Goal: Find specific page/section: Find specific page/section

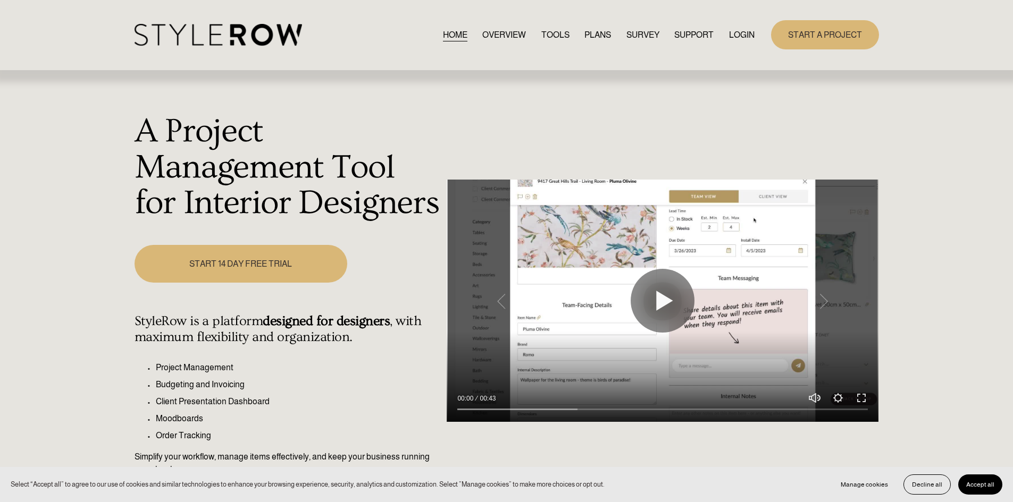
click at [759, 28] on div "START A PROJECT" at bounding box center [816, 34] width 124 height 29
click at [751, 29] on link "LOGIN" at bounding box center [742, 35] width 26 height 14
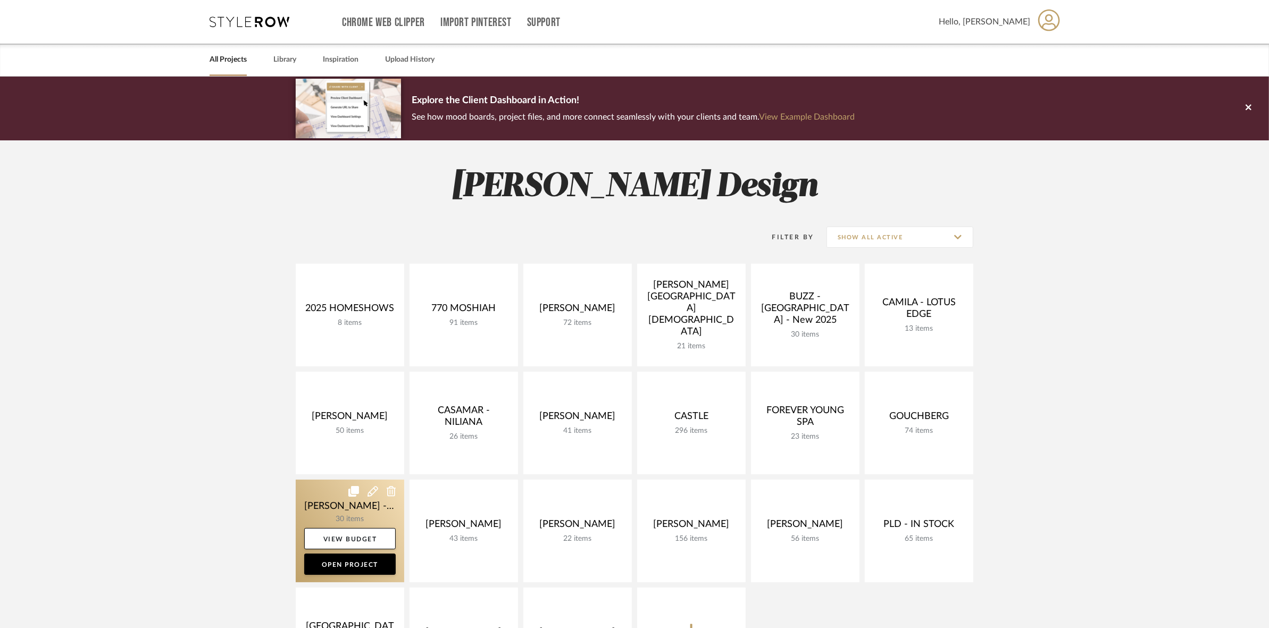
click at [314, 504] on link at bounding box center [350, 531] width 108 height 103
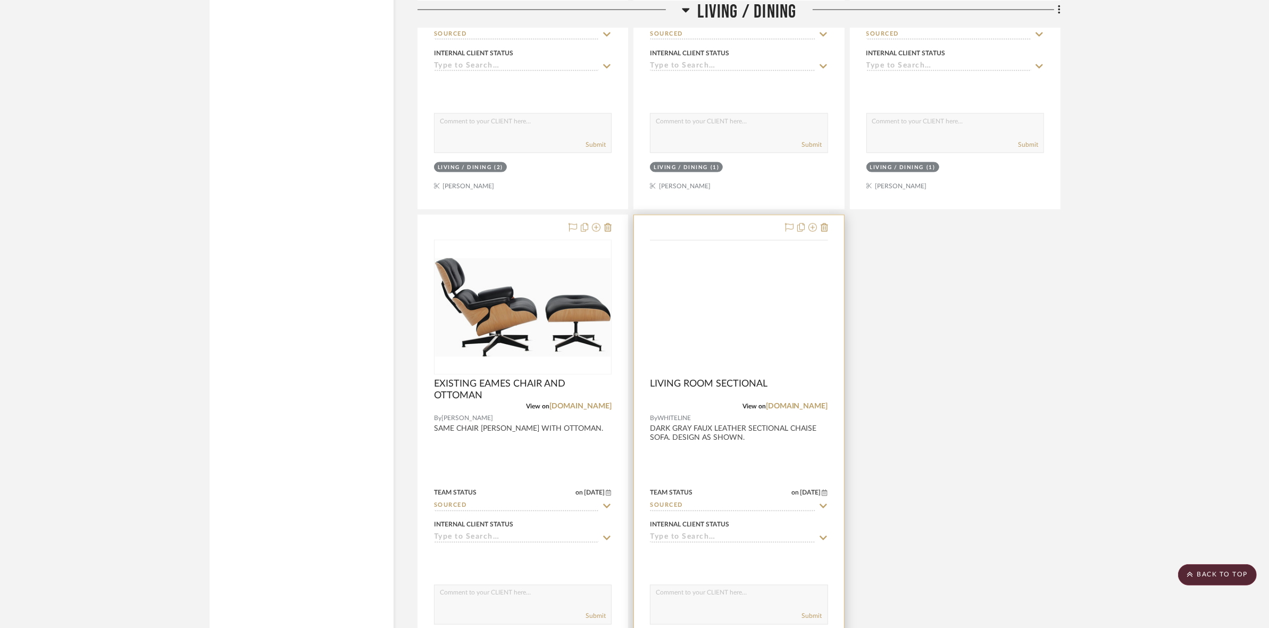
scroll to position [2060, 0]
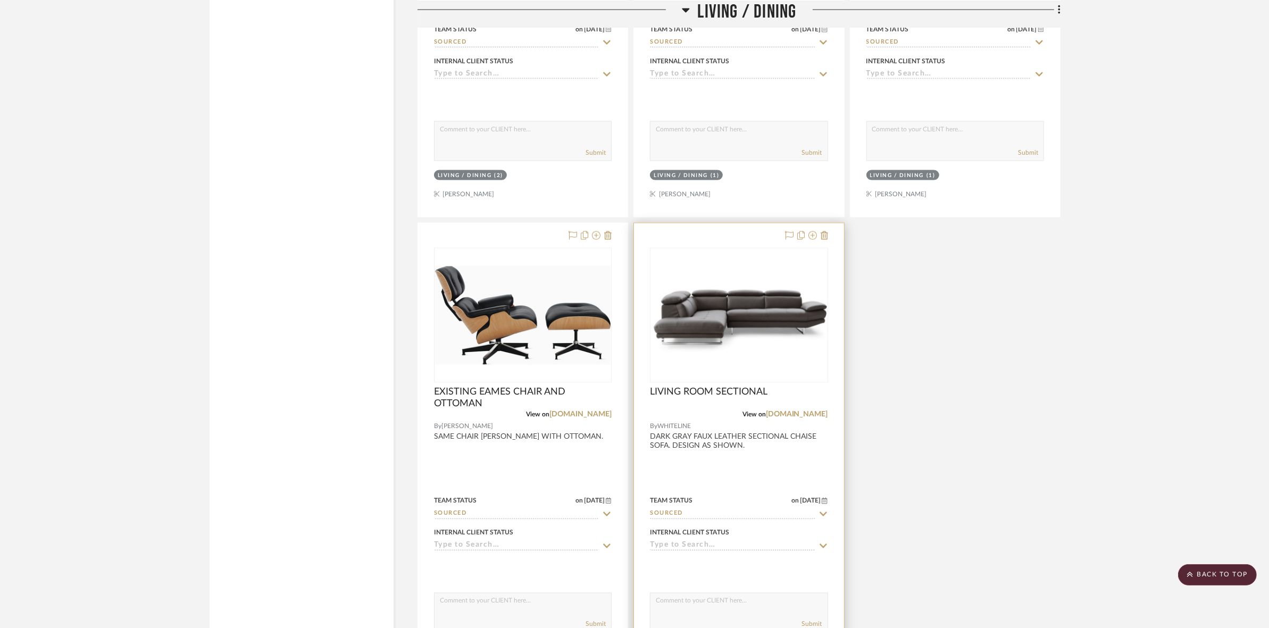
click at [0, 0] on img at bounding box center [0, 0] width 0 height 0
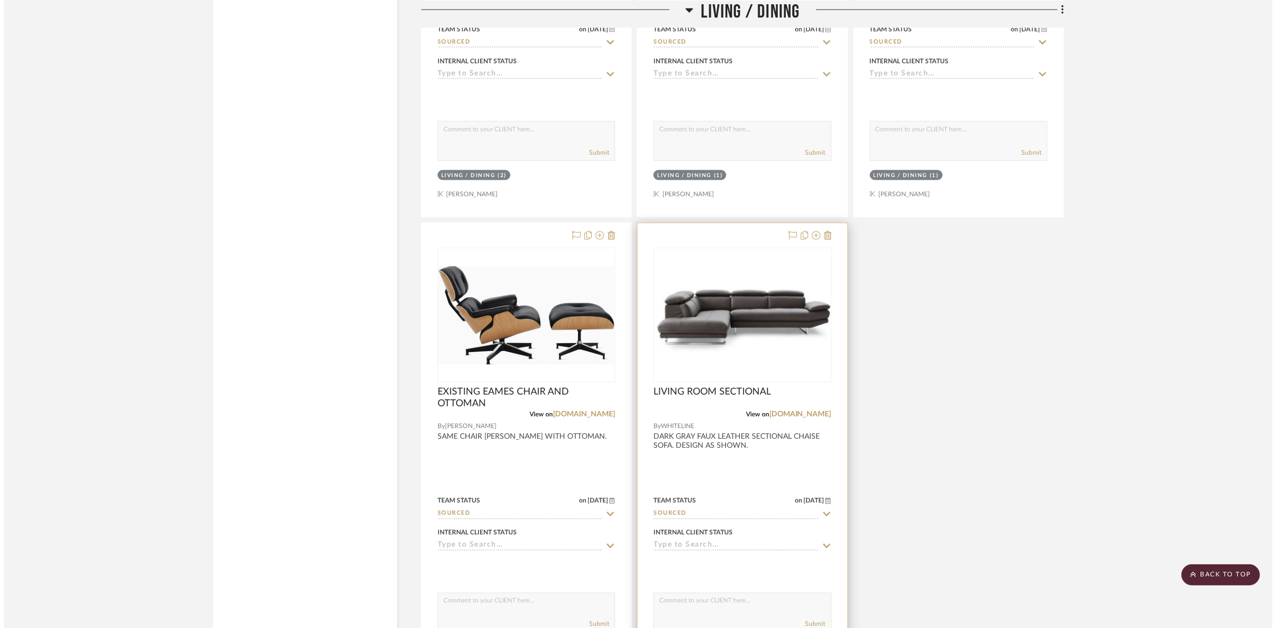
scroll to position [0, 0]
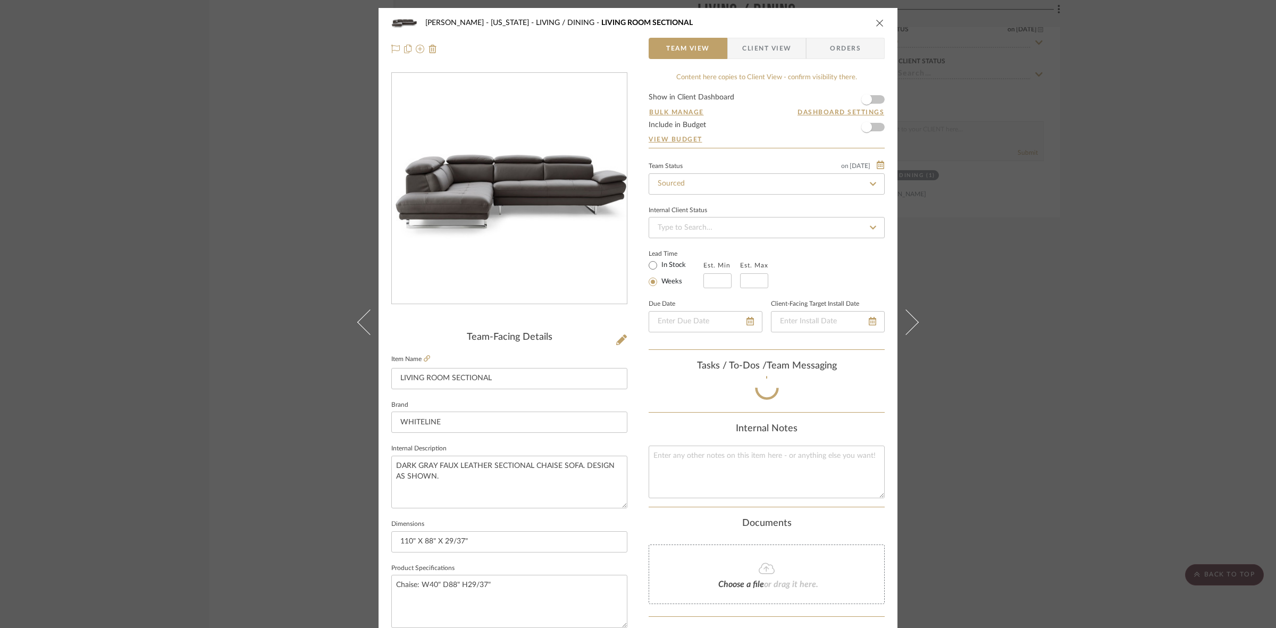
drag, startPoint x: 1086, startPoint y: 232, endPoint x: 995, endPoint y: 224, distance: 90.7
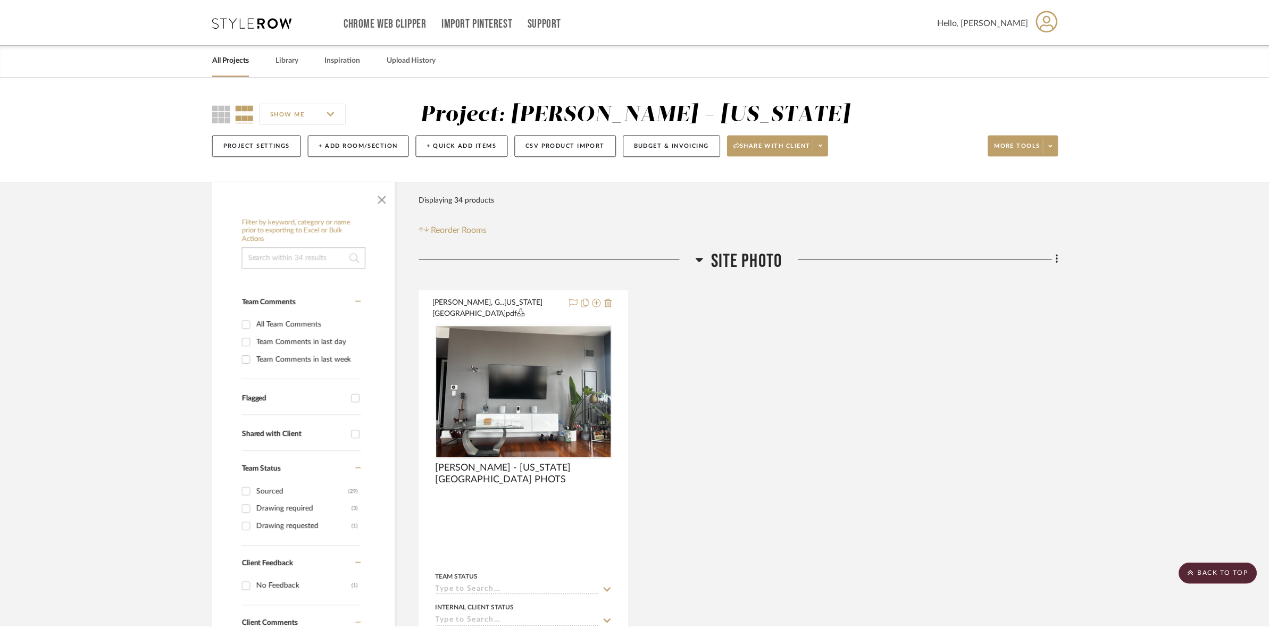
scroll to position [2060, 0]
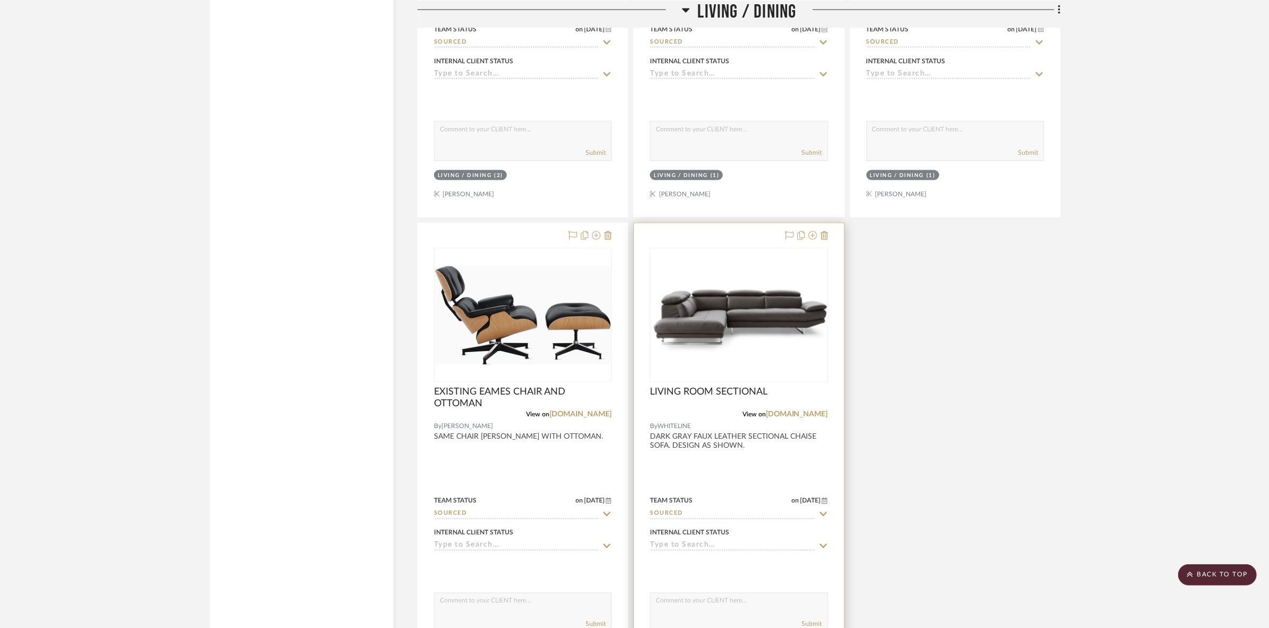
drag, startPoint x: 995, startPoint y: 224, endPoint x: 770, endPoint y: 322, distance: 246.0
click at [770, 322] on img "0" at bounding box center [738, 315] width 175 height 127
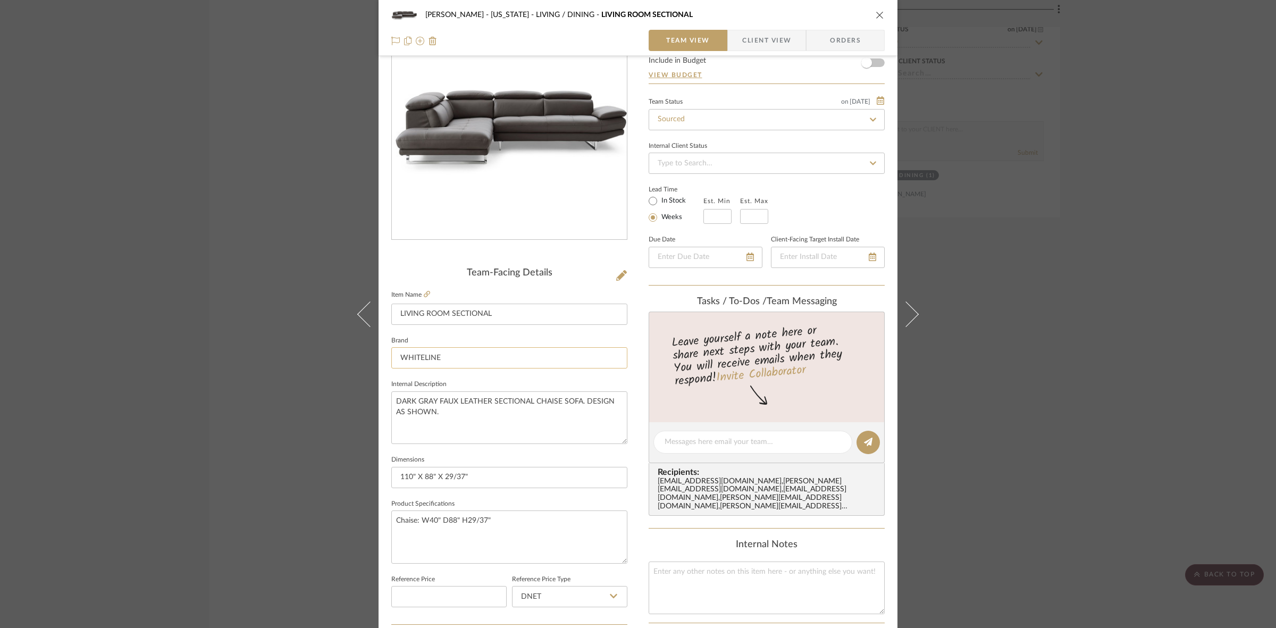
scroll to position [66, 0]
drag, startPoint x: 1064, startPoint y: 246, endPoint x: 926, endPoint y: 262, distance: 139.2
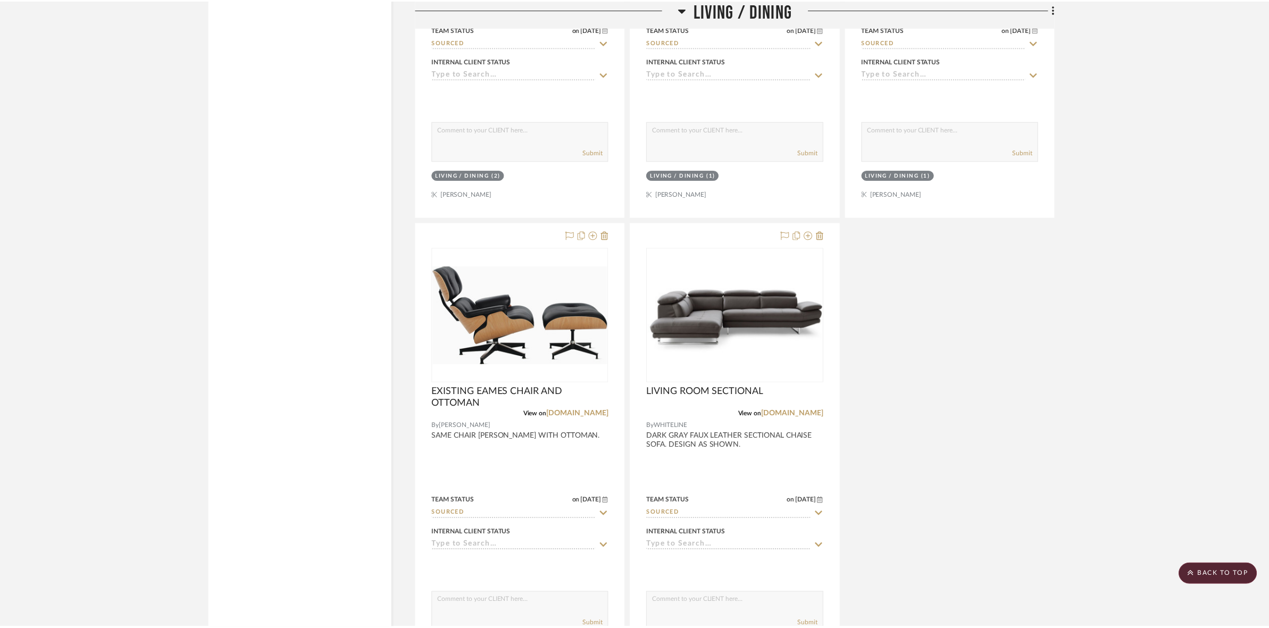
scroll to position [2060, 0]
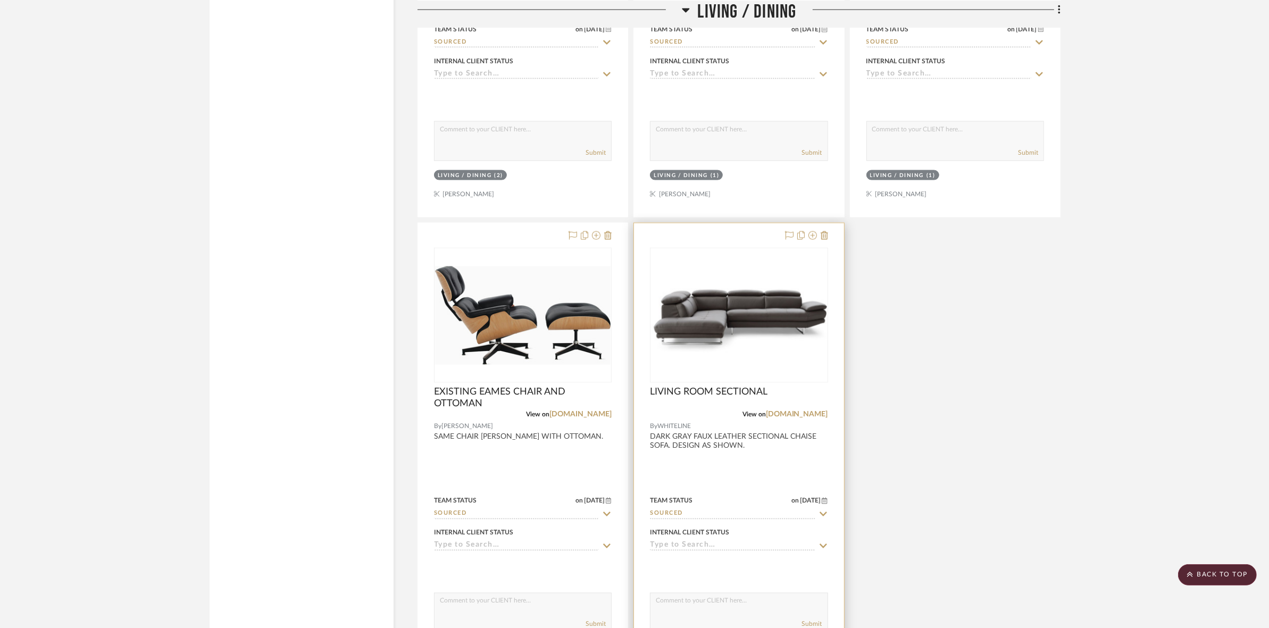
click at [768, 326] on img "0" at bounding box center [738, 315] width 175 height 127
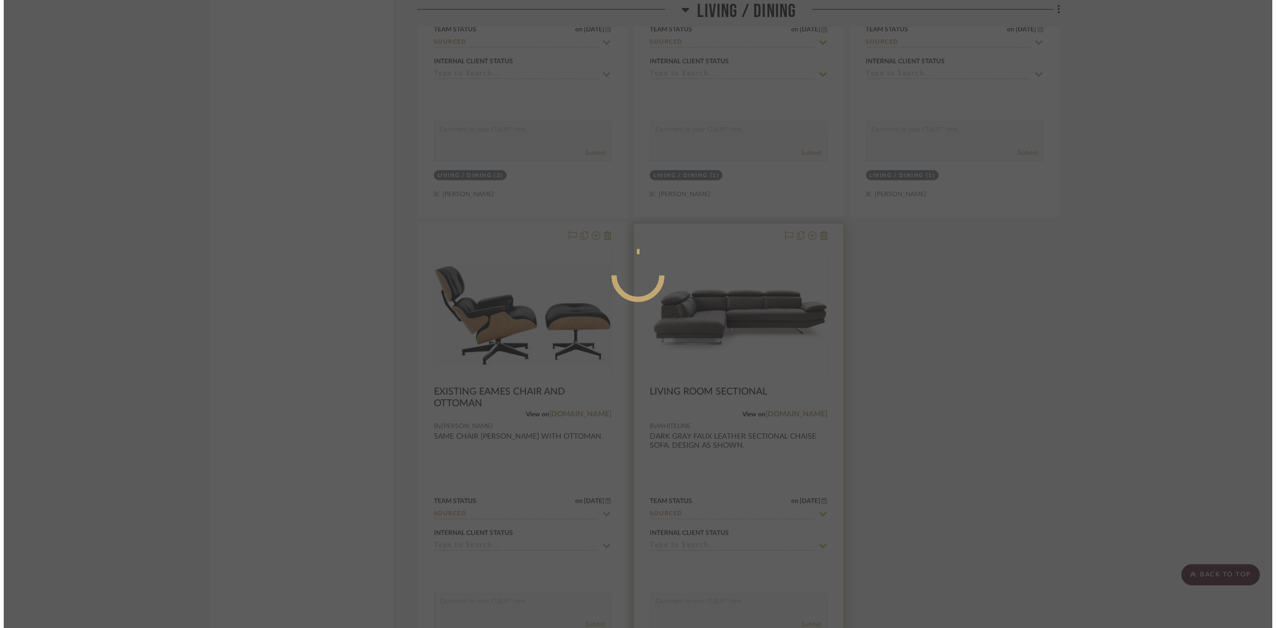
scroll to position [0, 0]
